Goal: Information Seeking & Learning: Get advice/opinions

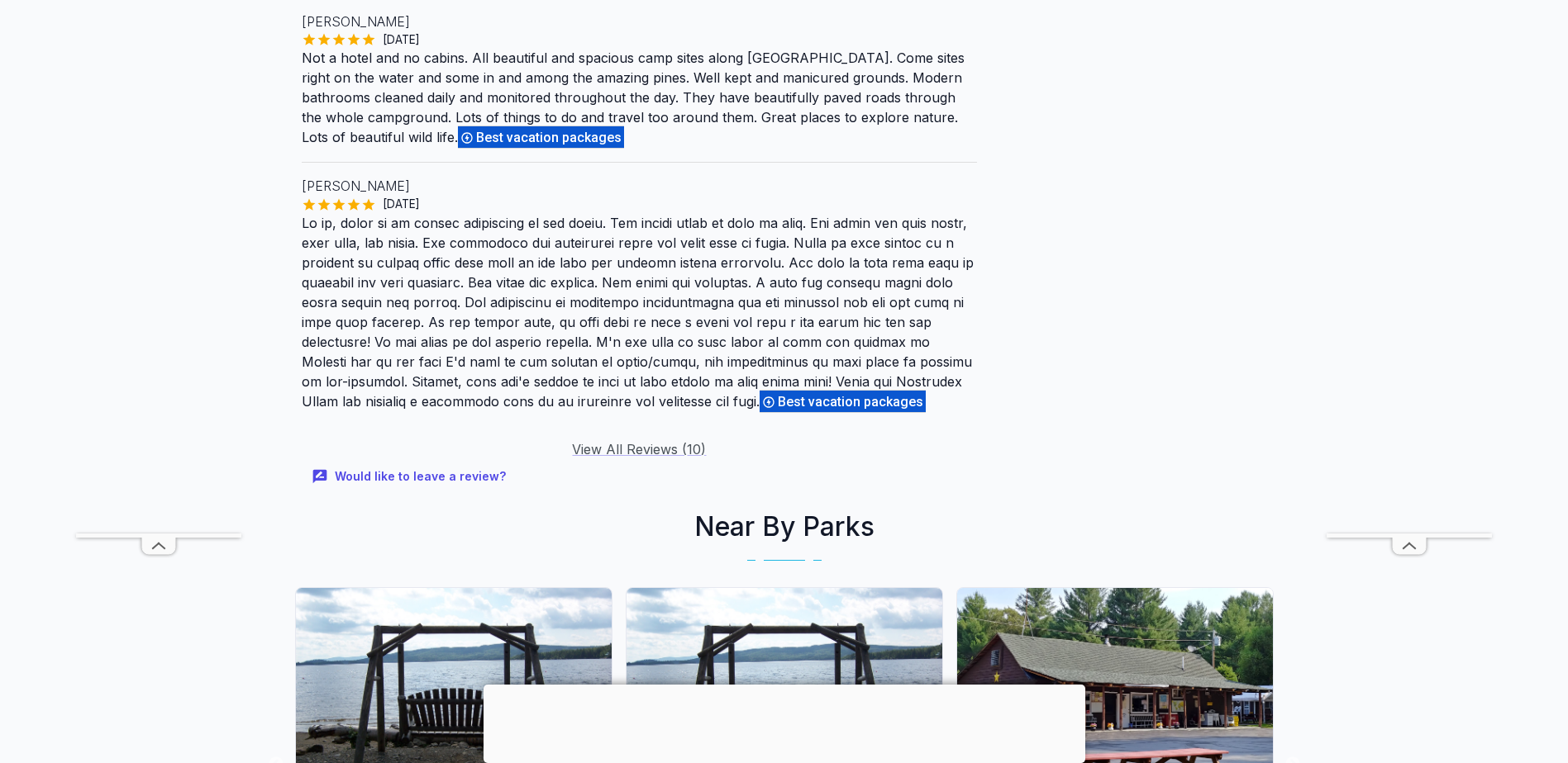
scroll to position [2231, 0]
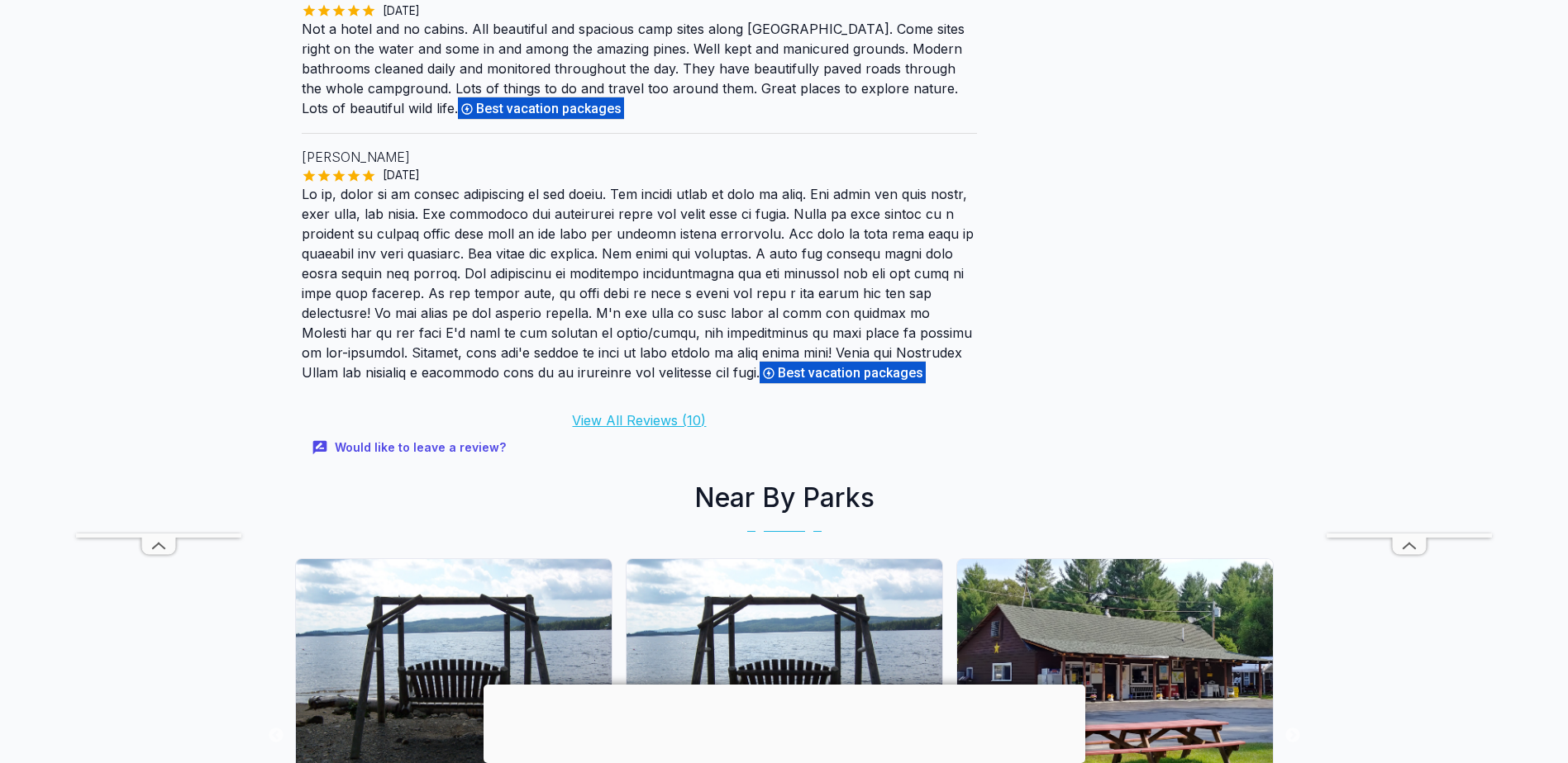
click at [669, 412] on link "View All Reviews ( 10 )" at bounding box center [639, 420] width 134 height 17
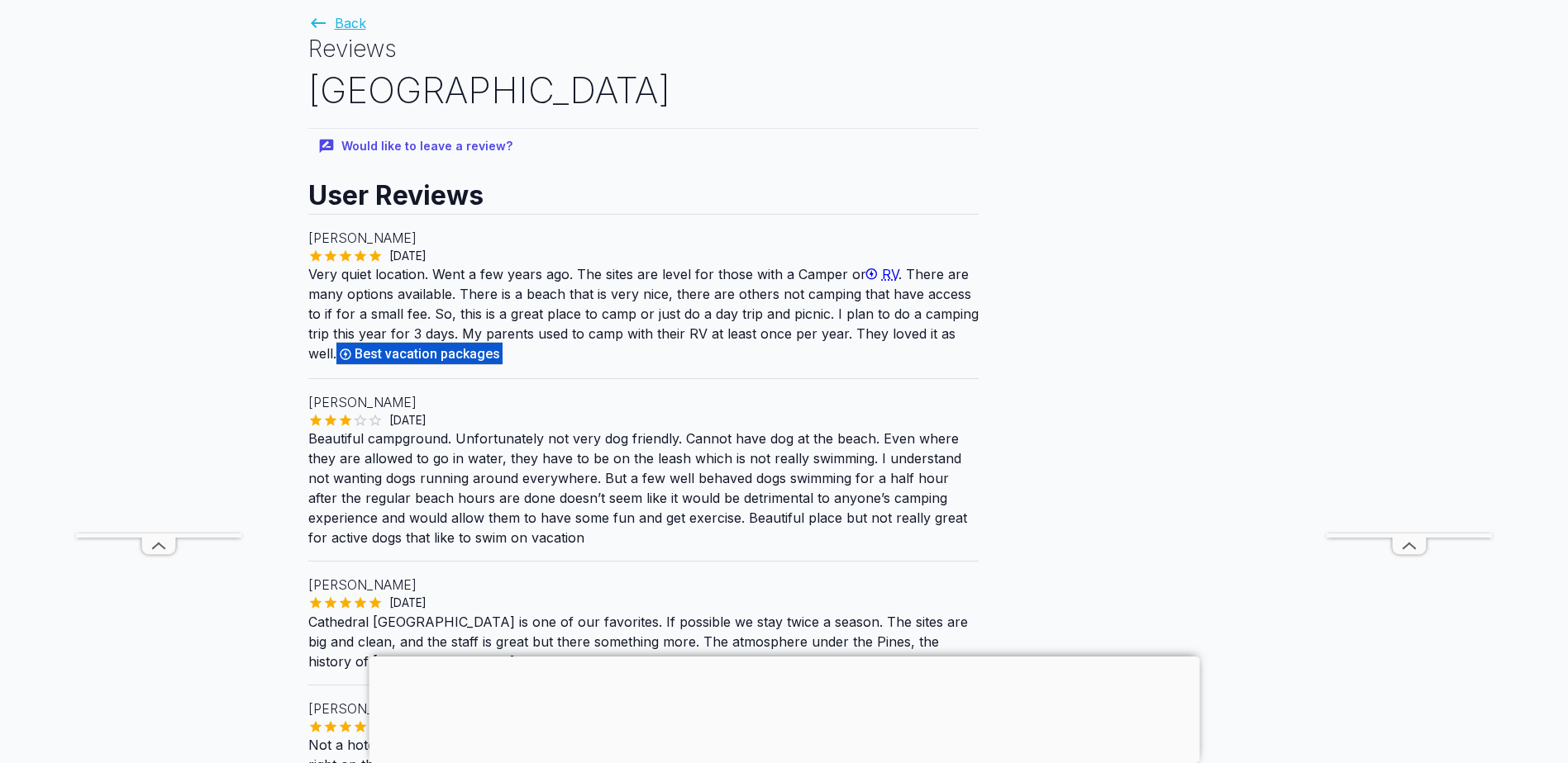
click at [332, 18] on link "Back" at bounding box center [337, 23] width 58 height 17
click at [314, 25] on icon at bounding box center [318, 23] width 15 height 10
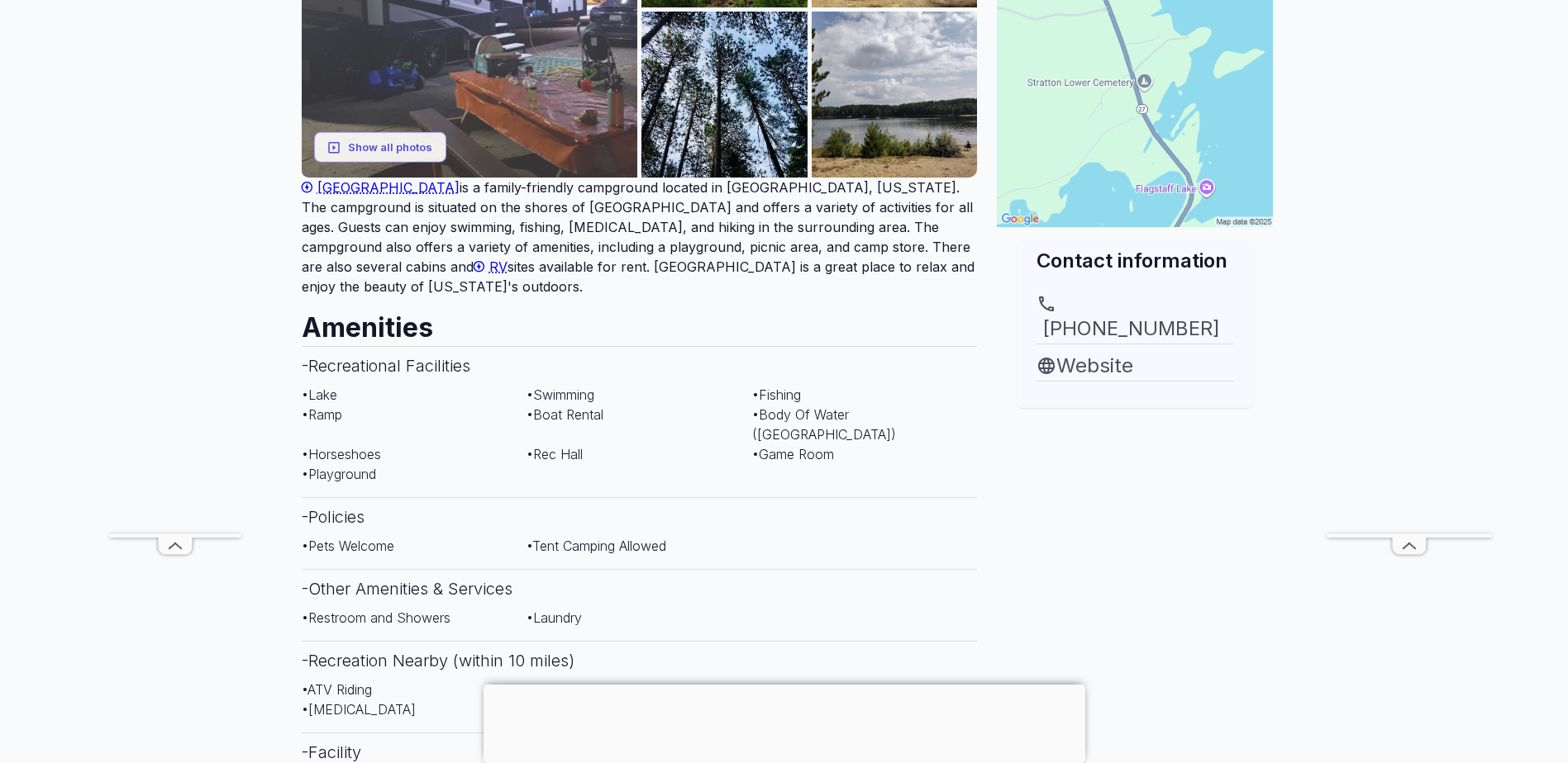
scroll to position [413, 0]
